Goal: Information Seeking & Learning: Learn about a topic

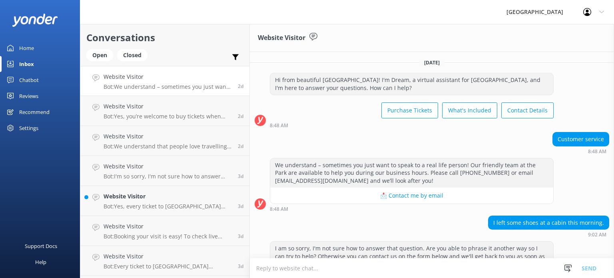
scroll to position [357, 0]
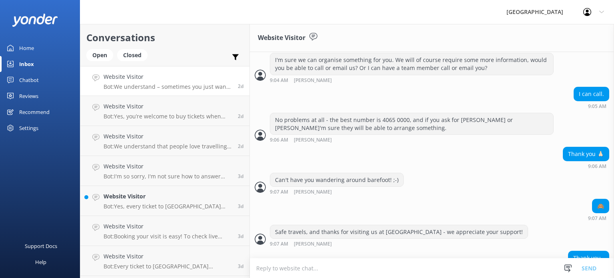
click at [23, 47] on div "Home" at bounding box center [26, 48] width 15 height 16
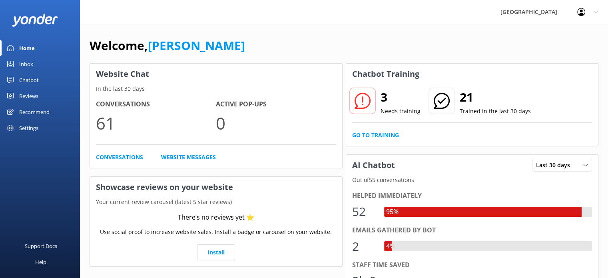
click at [370, 141] on div "3 Needs training 21 Trained in the last 30 days Go to Training" at bounding box center [472, 115] width 252 height 62
click at [372, 134] on link "Go to Training" at bounding box center [375, 135] width 47 height 9
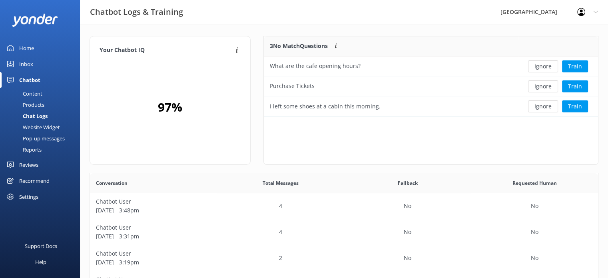
scroll to position [6, 6]
